Goal: Task Accomplishment & Management: Use online tool/utility

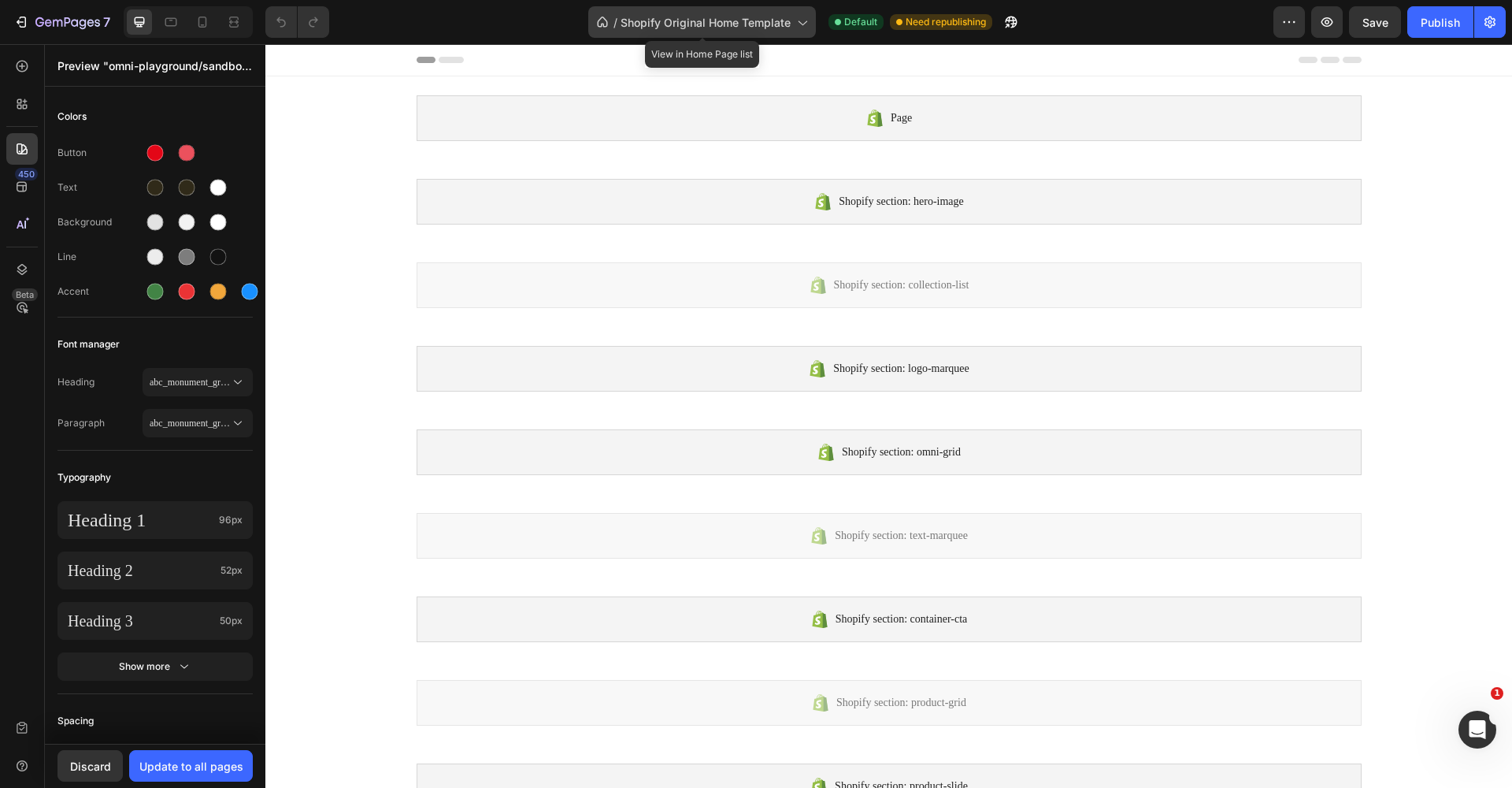
click at [808, 21] on icon at bounding box center [802, 22] width 16 height 16
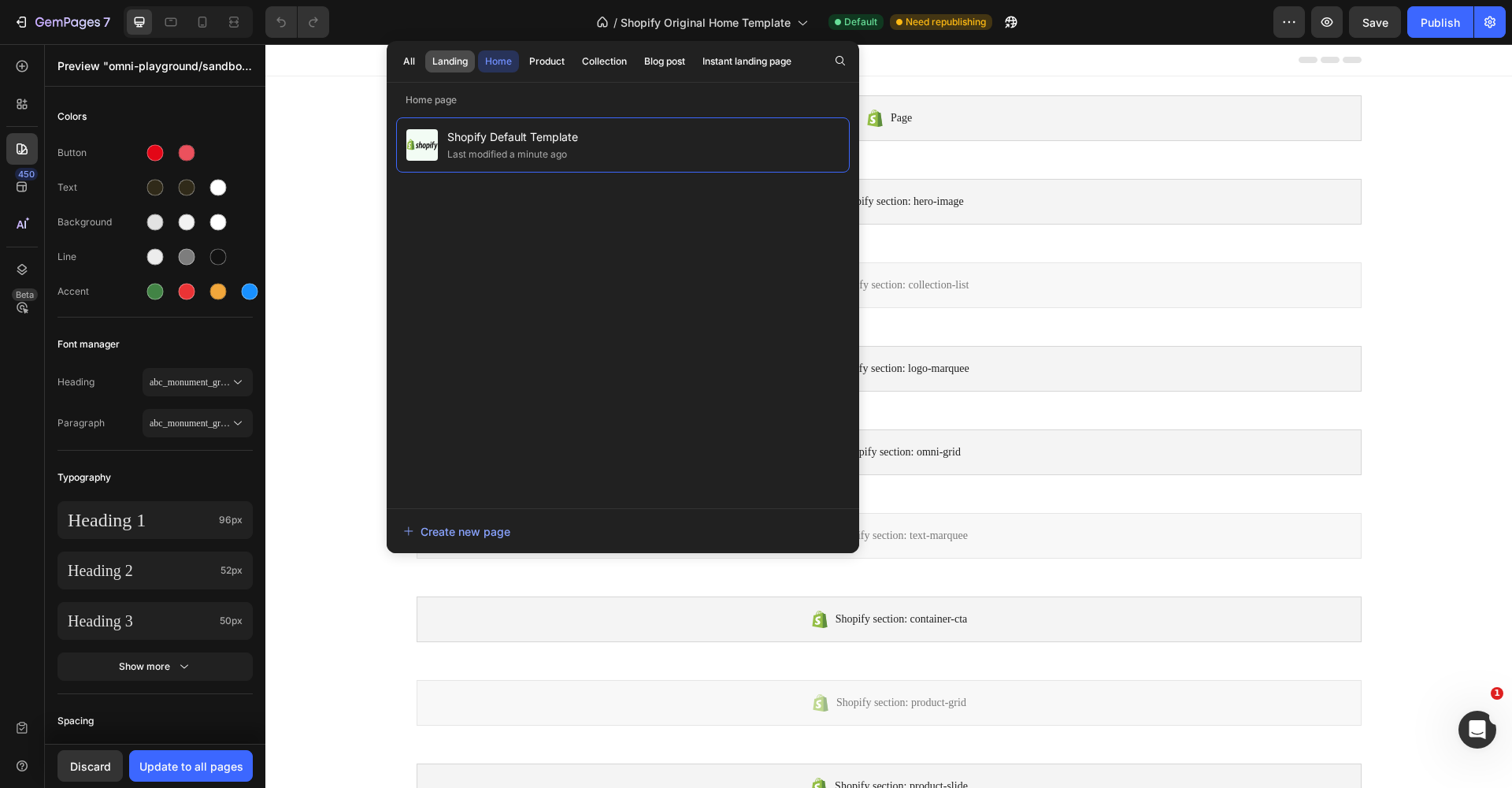
click at [473, 67] on button "Landing" at bounding box center [450, 61] width 49 height 22
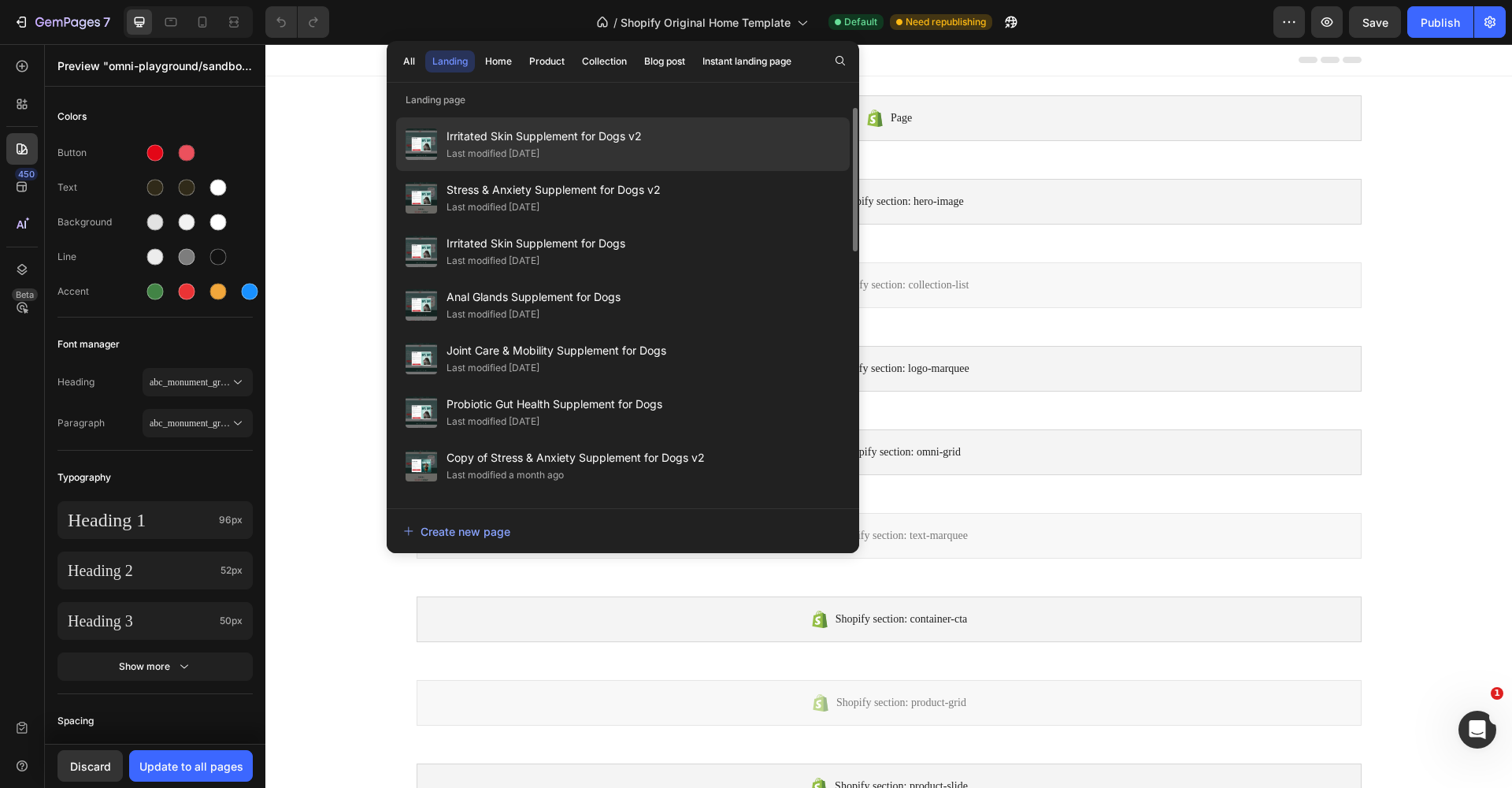
click at [482, 138] on span "Irritated Skin Supplement for Dogs v2" at bounding box center [545, 137] width 196 height 19
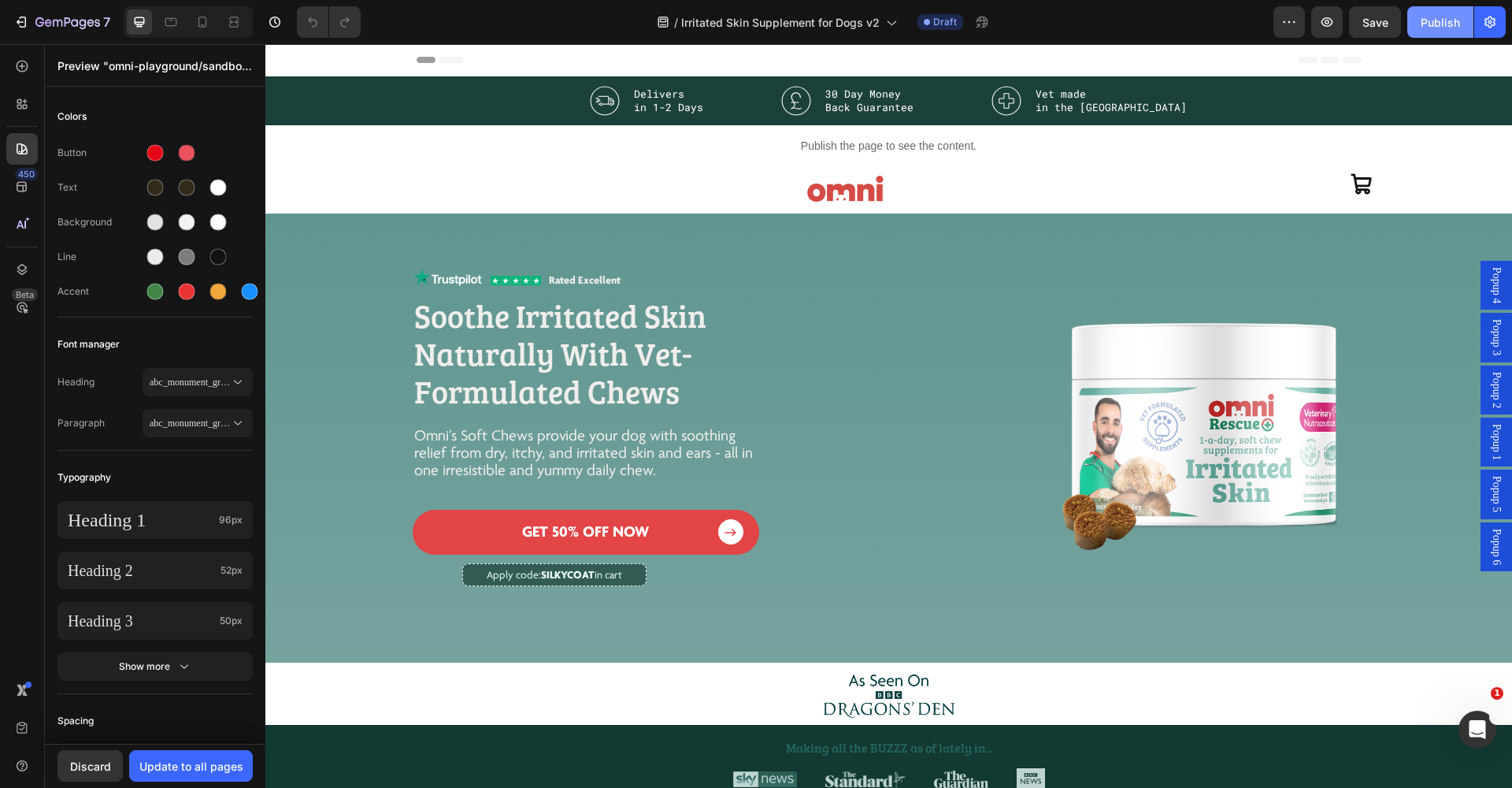
click at [1433, 20] on div "Publish" at bounding box center [1440, 22] width 40 height 16
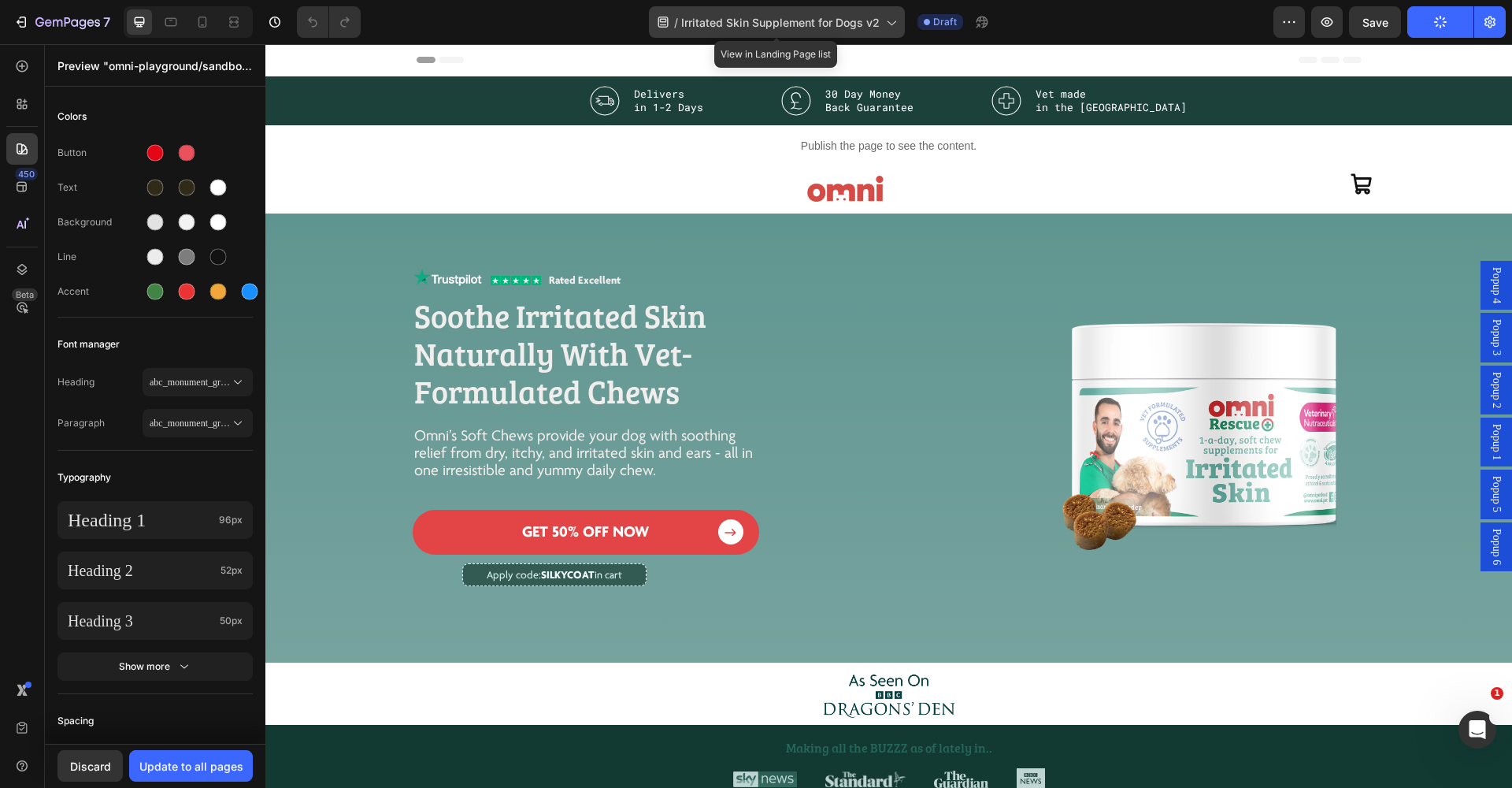
click at [701, 24] on span "Irritated Skin Supplement for Dogs v2" at bounding box center [780, 22] width 199 height 16
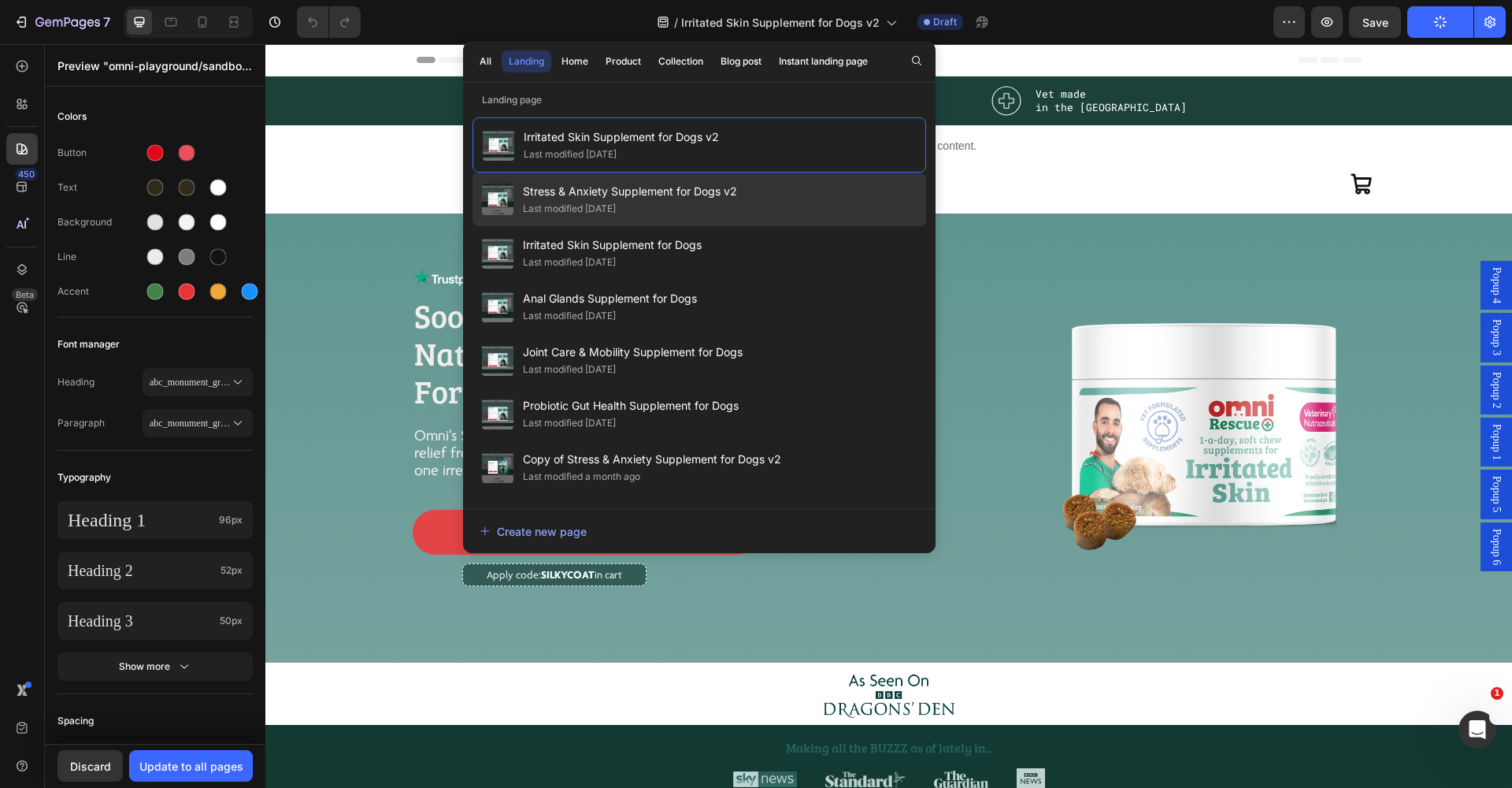
click at [656, 195] on span "Stress & Anxiety Supplement for Dogs v2" at bounding box center [630, 192] width 214 height 19
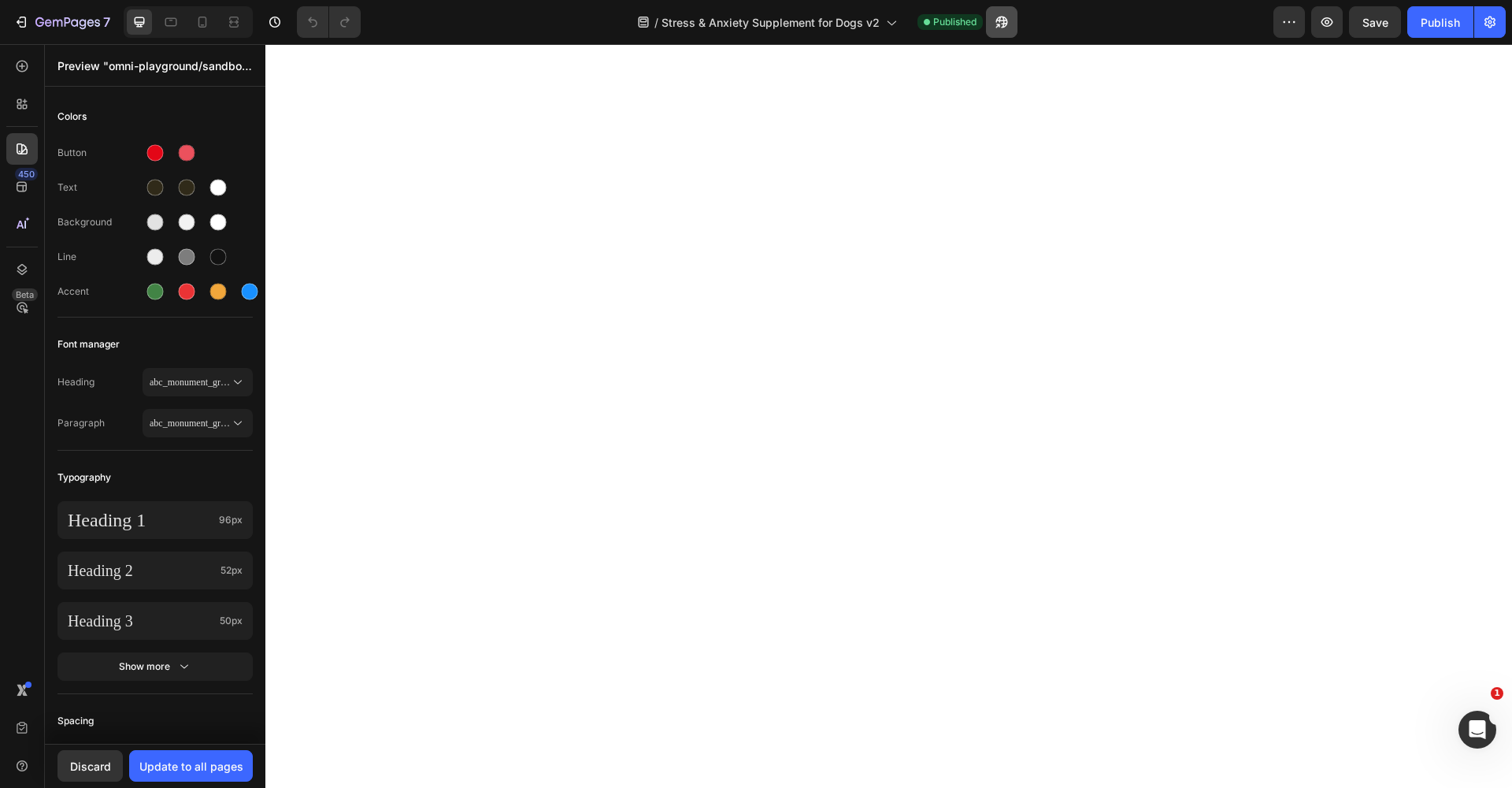
click at [1000, 23] on icon "button" at bounding box center [998, 25] width 4 height 4
